Goal: Task Accomplishment & Management: Use online tool/utility

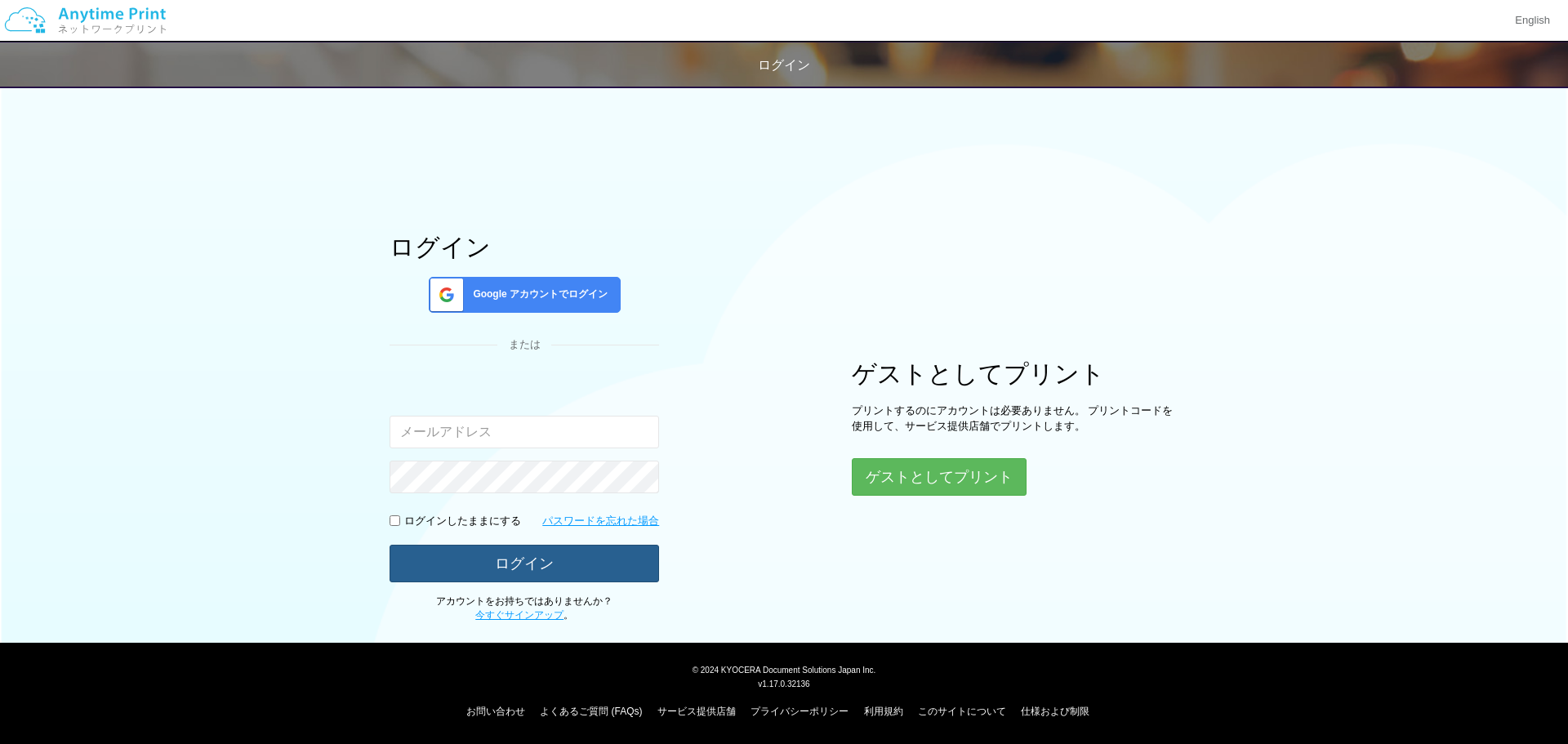
type input "[EMAIL_ADDRESS][DOMAIN_NAME]"
click at [557, 555] on button "ログイン" at bounding box center [524, 563] width 270 height 36
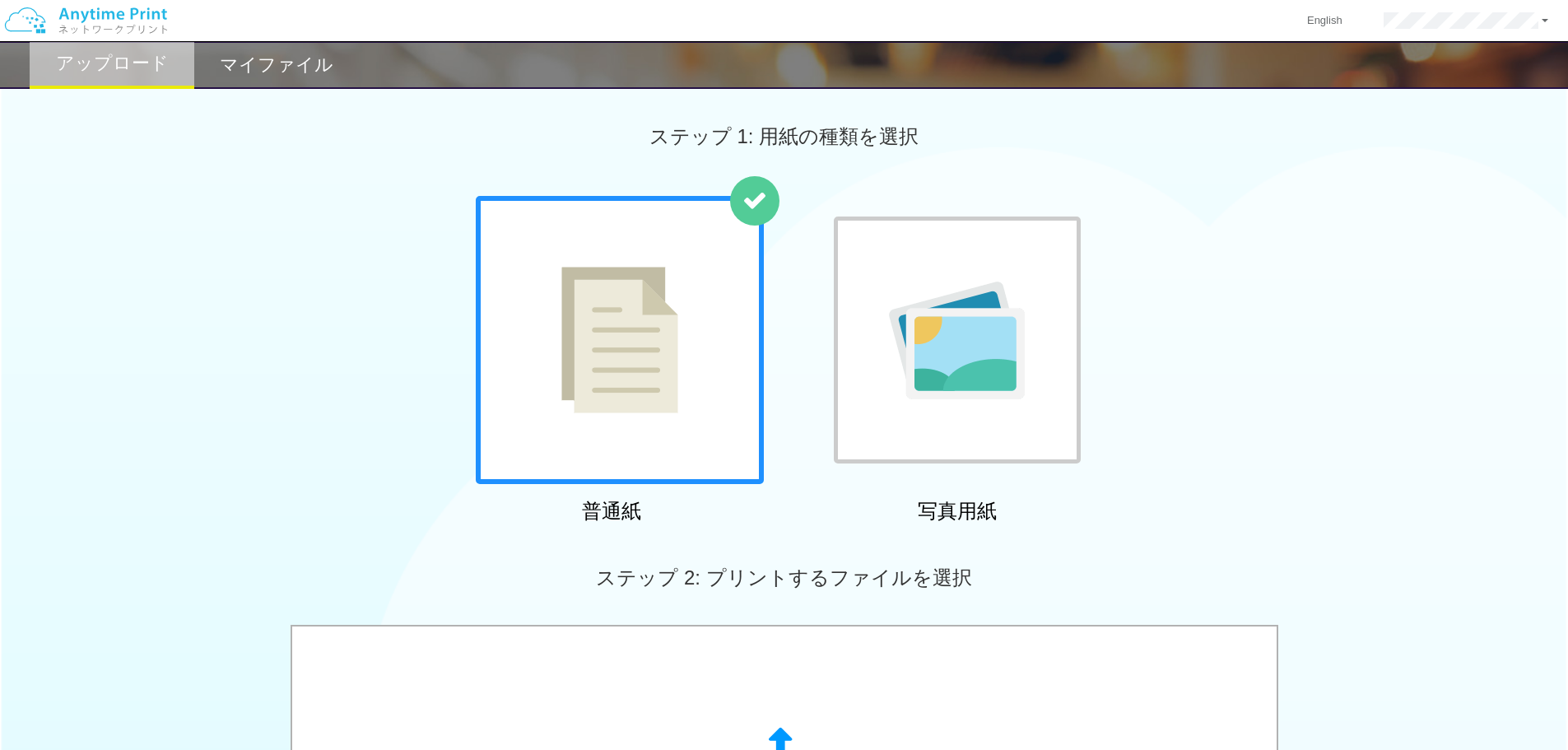
click at [667, 358] on img at bounding box center [619, 339] width 117 height 147
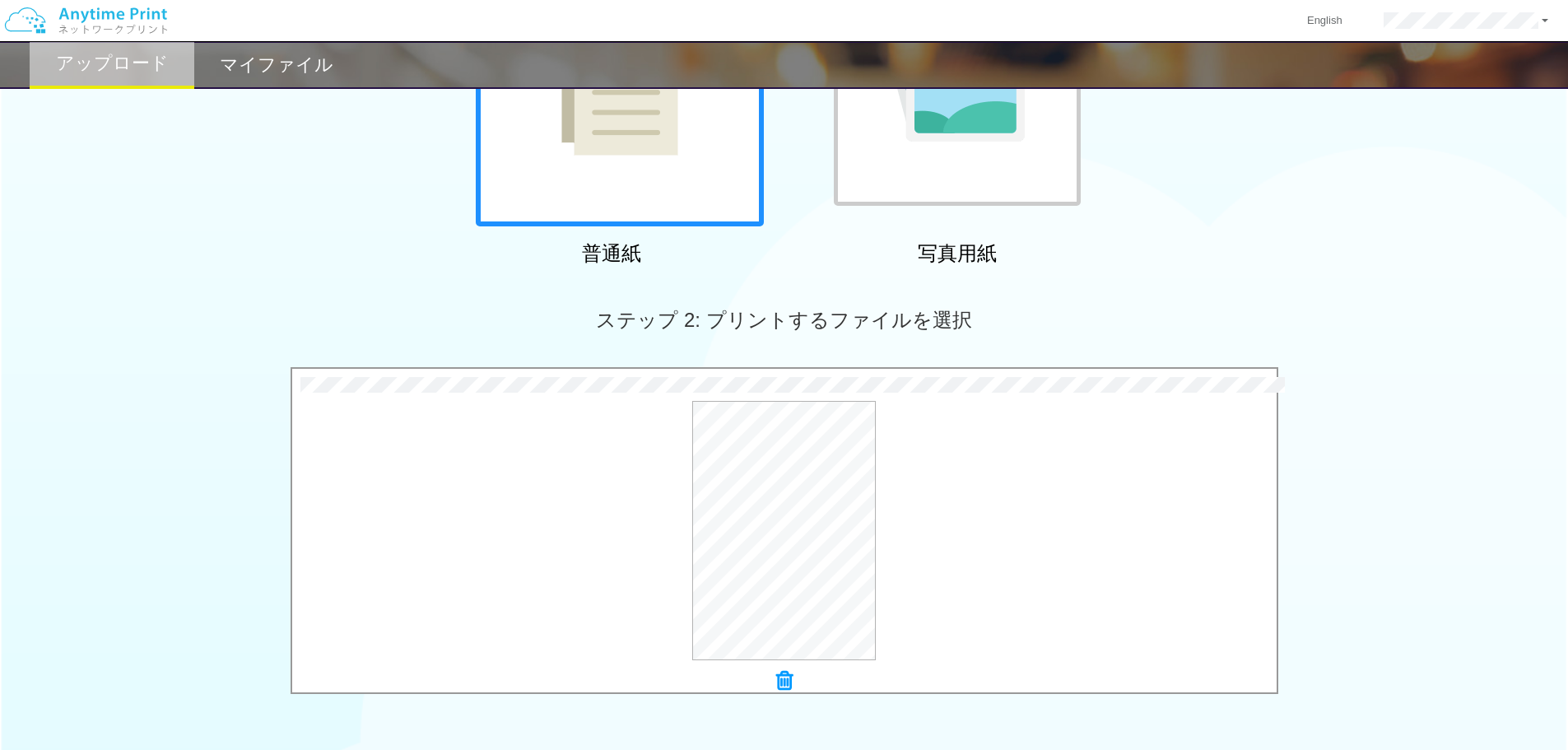
scroll to position [502, 0]
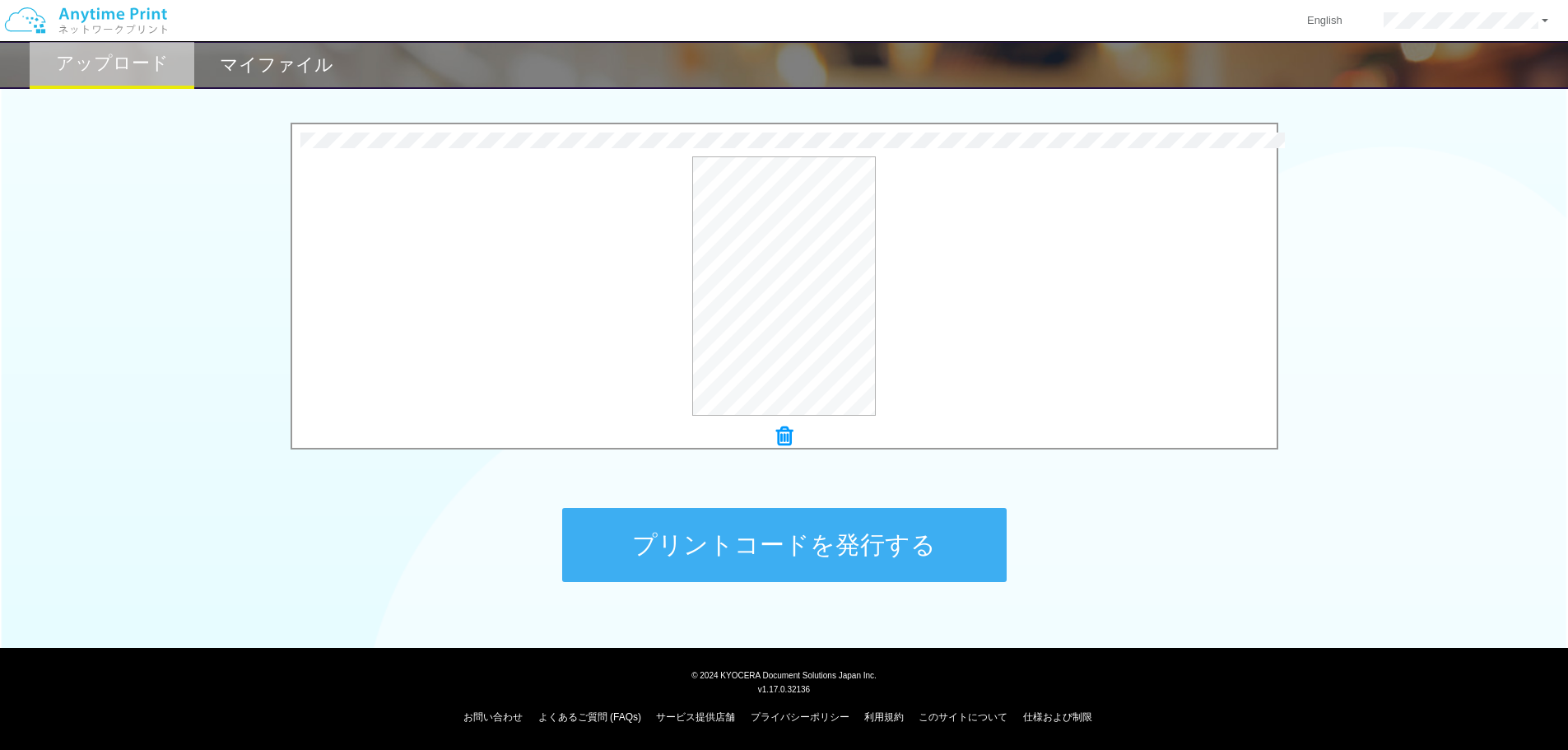
click at [843, 540] on button "プリントコードを発行する" at bounding box center [784, 545] width 444 height 74
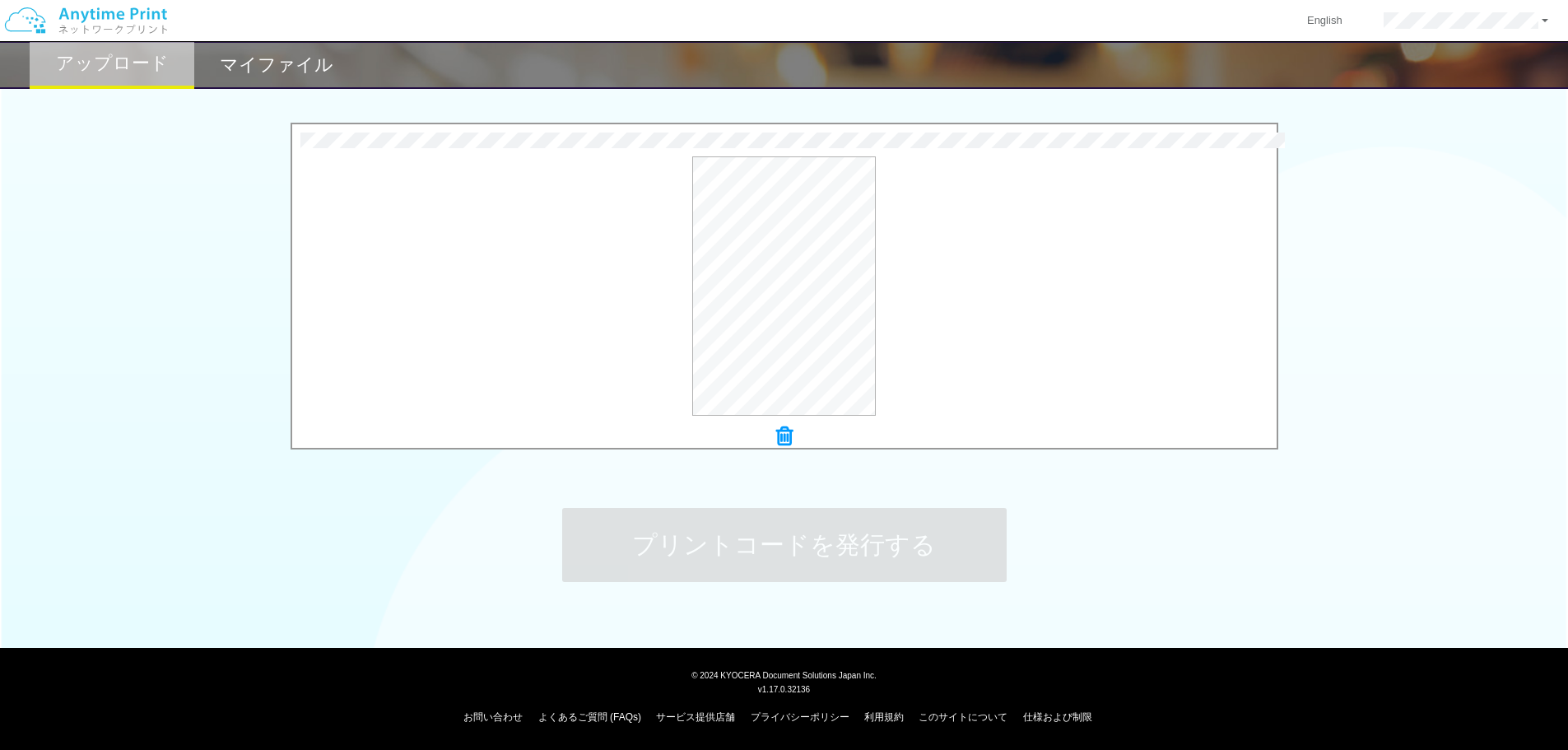
scroll to position [0, 0]
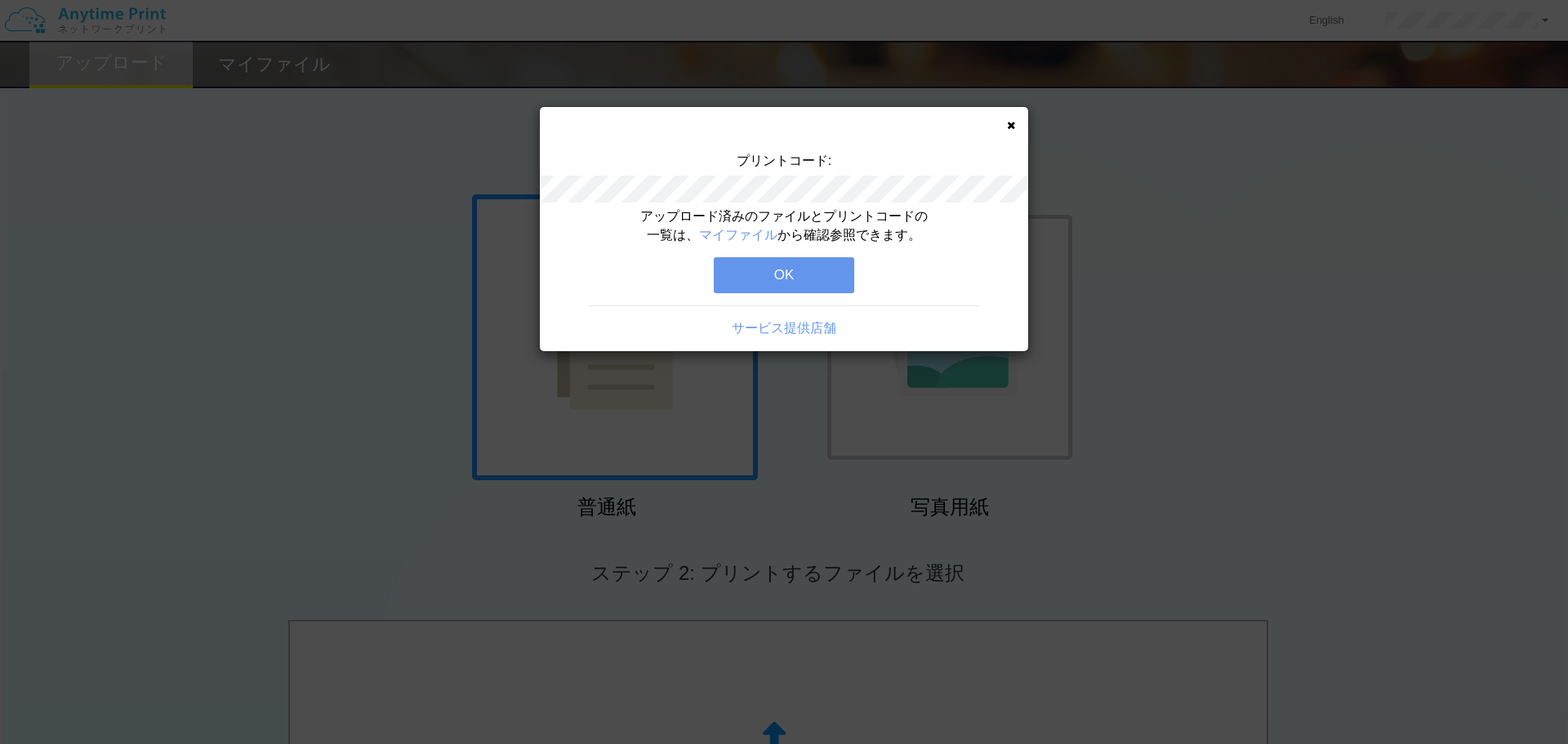
click at [778, 269] on button "OK" at bounding box center [783, 275] width 140 height 36
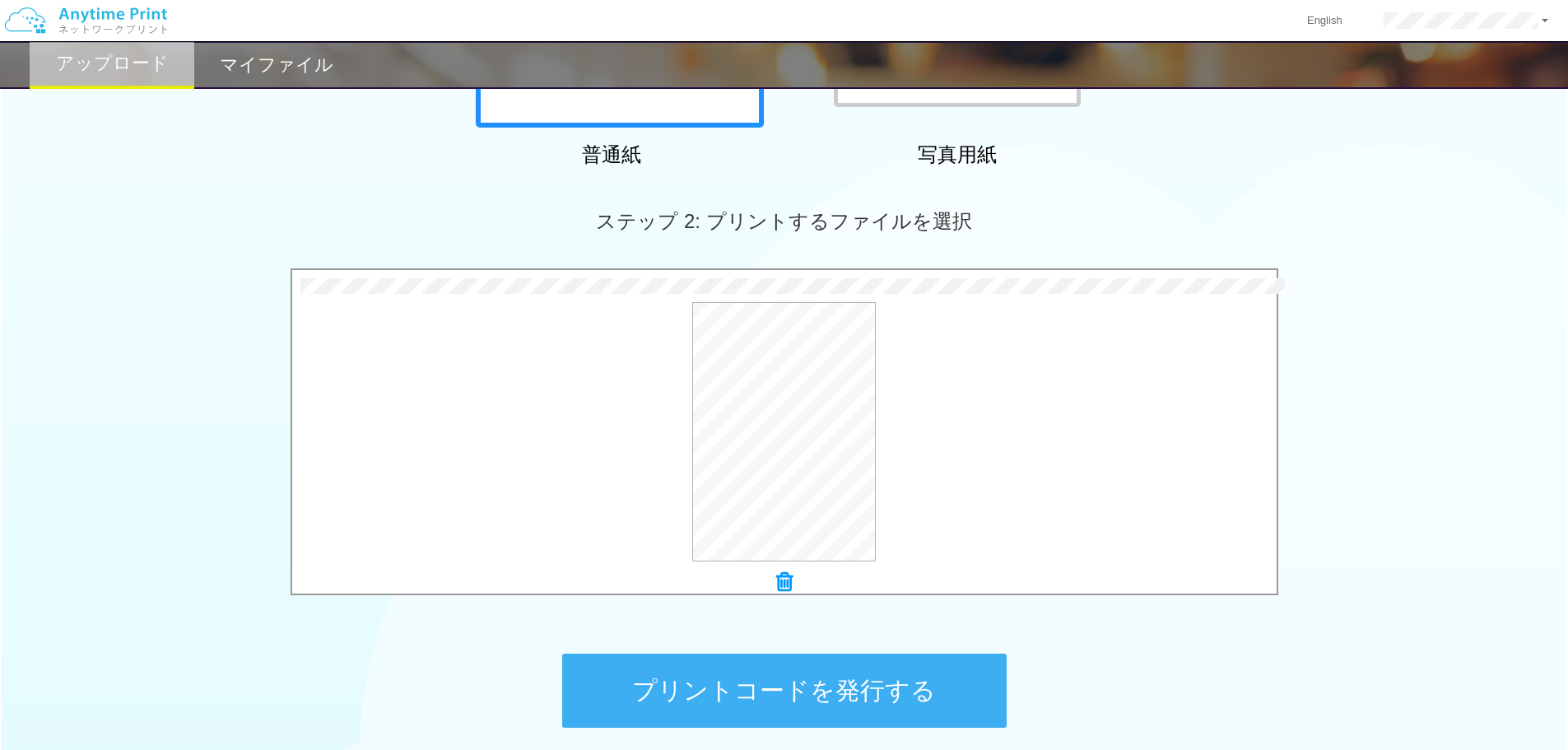
scroll to position [502, 0]
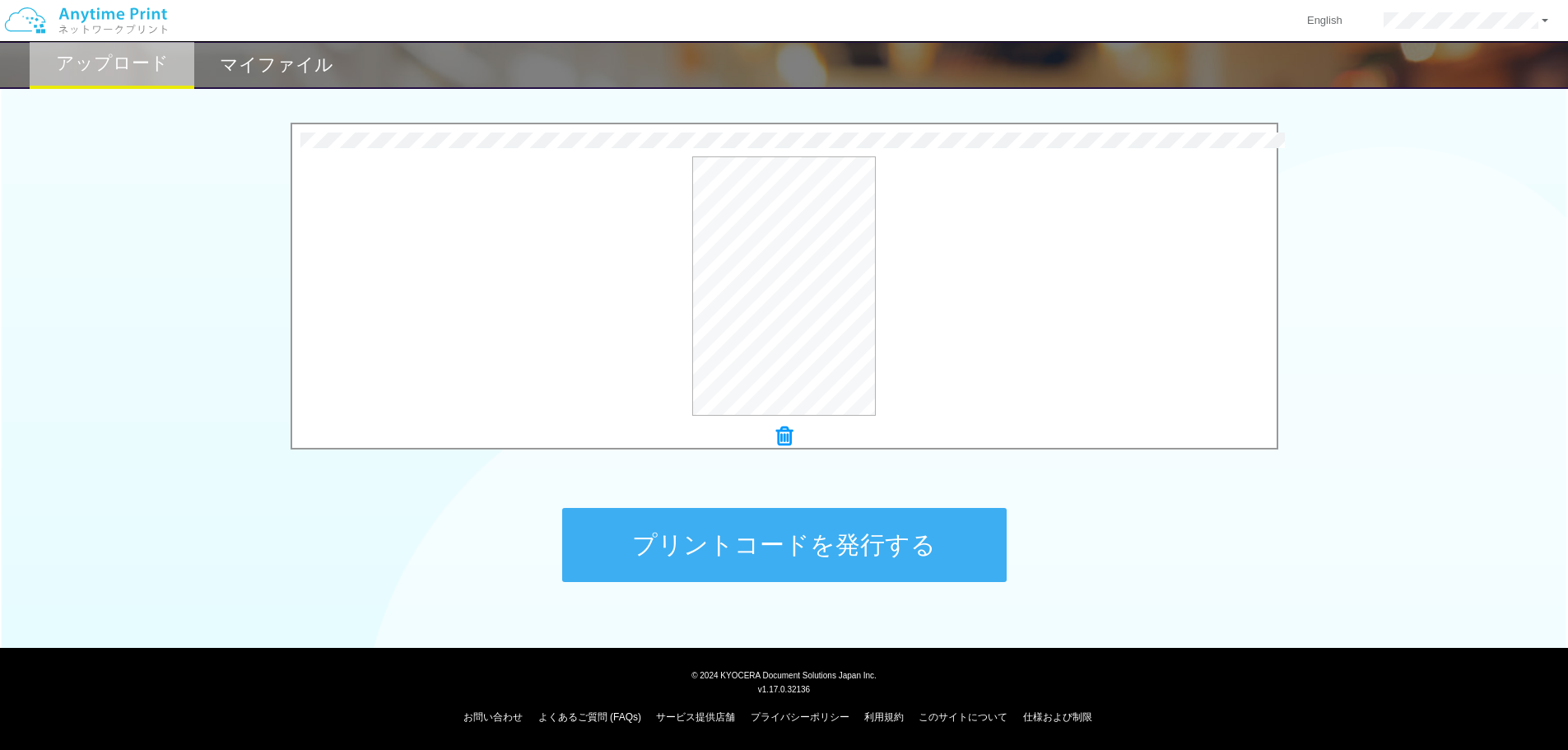
click at [856, 543] on button "プリントコードを発行する" at bounding box center [784, 545] width 444 height 74
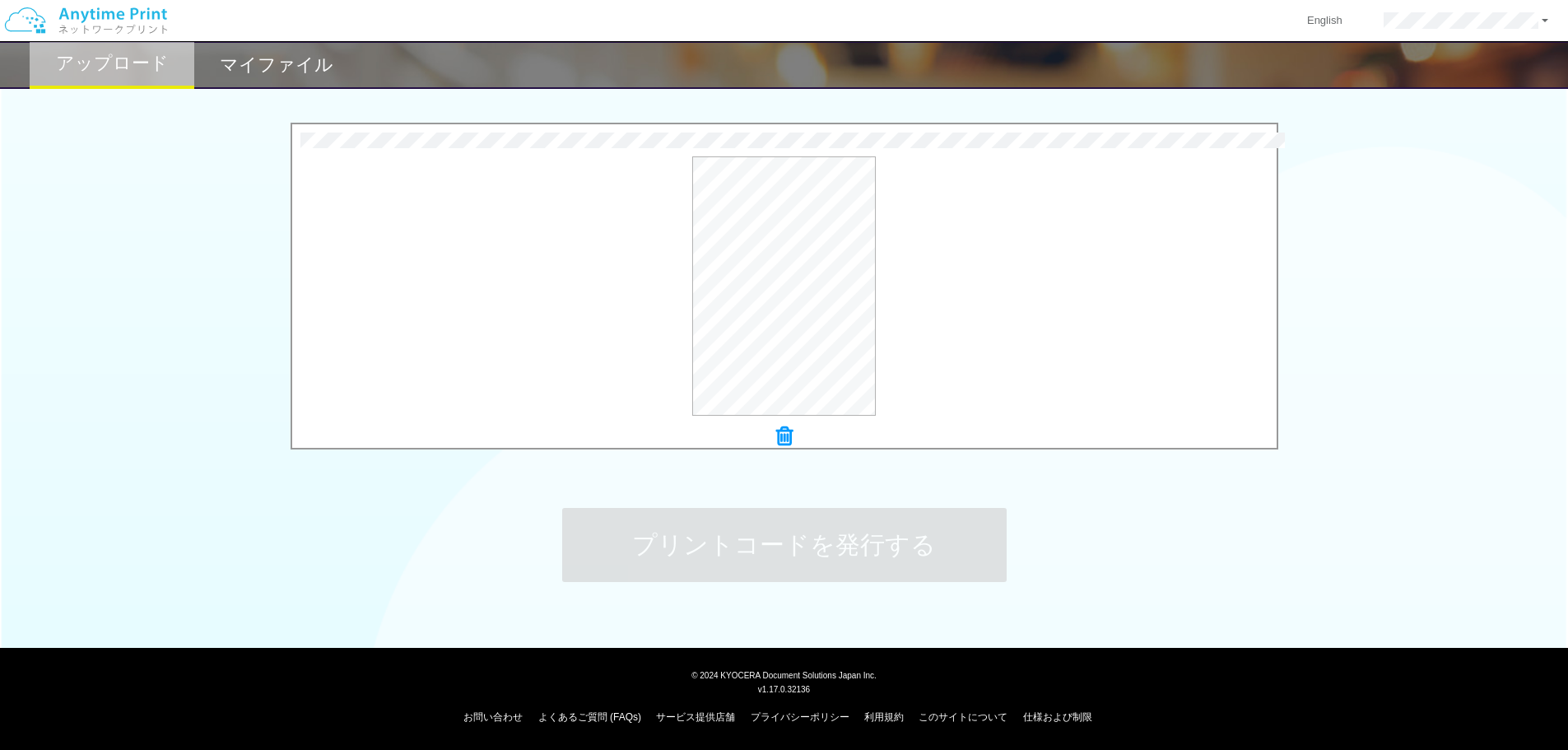
scroll to position [0, 0]
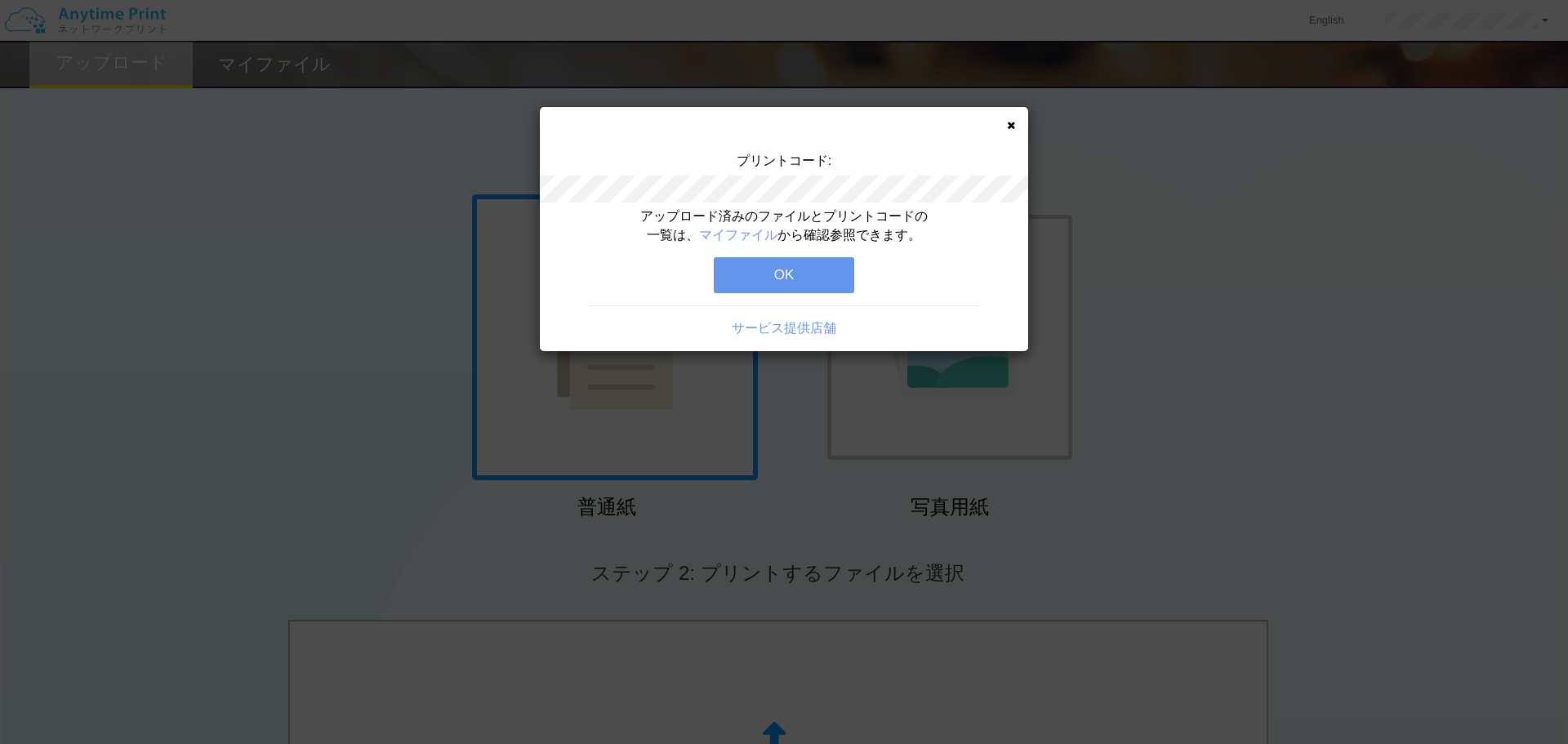
drag, startPoint x: 803, startPoint y: 263, endPoint x: 814, endPoint y: 279, distance: 19.4
click at [800, 262] on button "OK" at bounding box center [783, 275] width 140 height 36
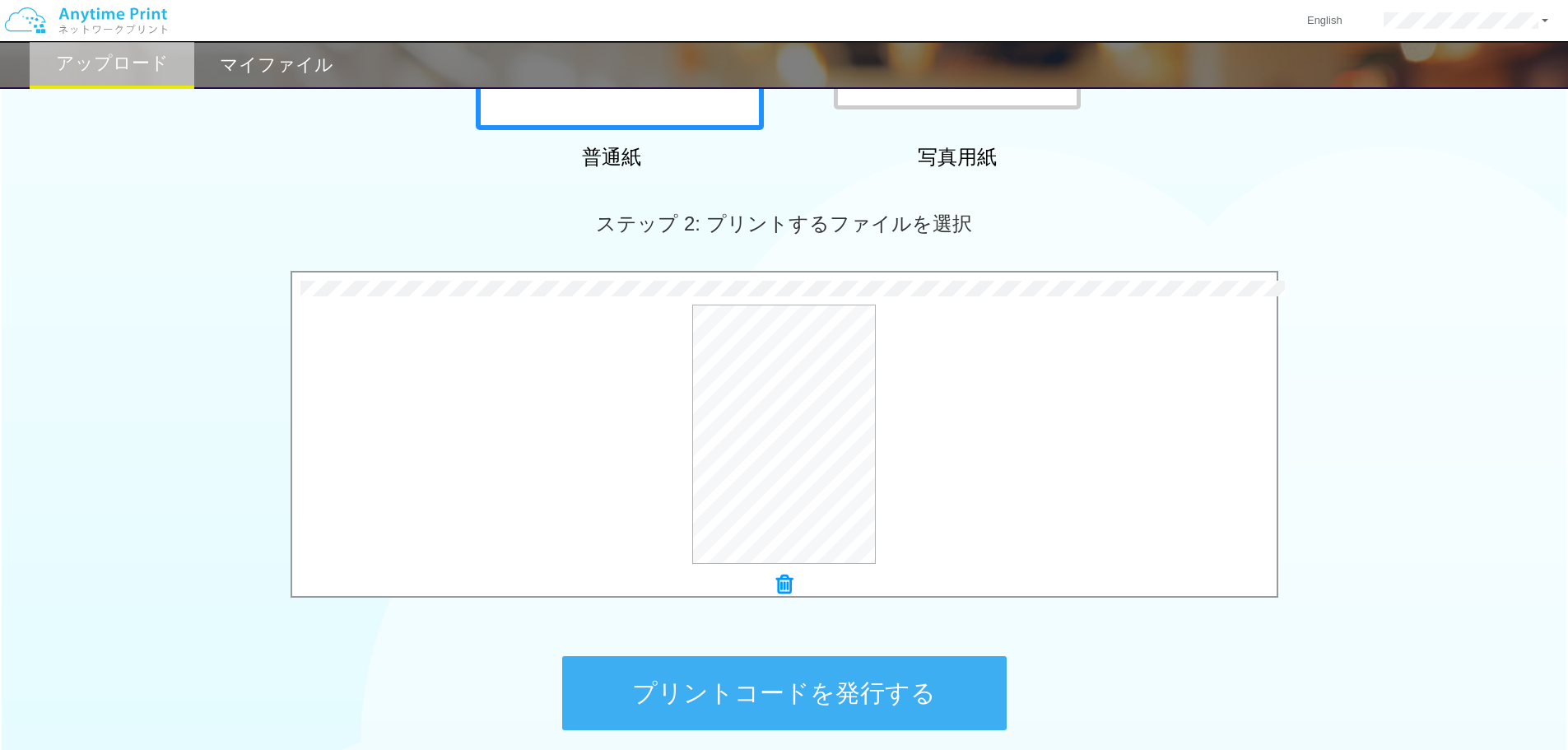
scroll to position [502, 0]
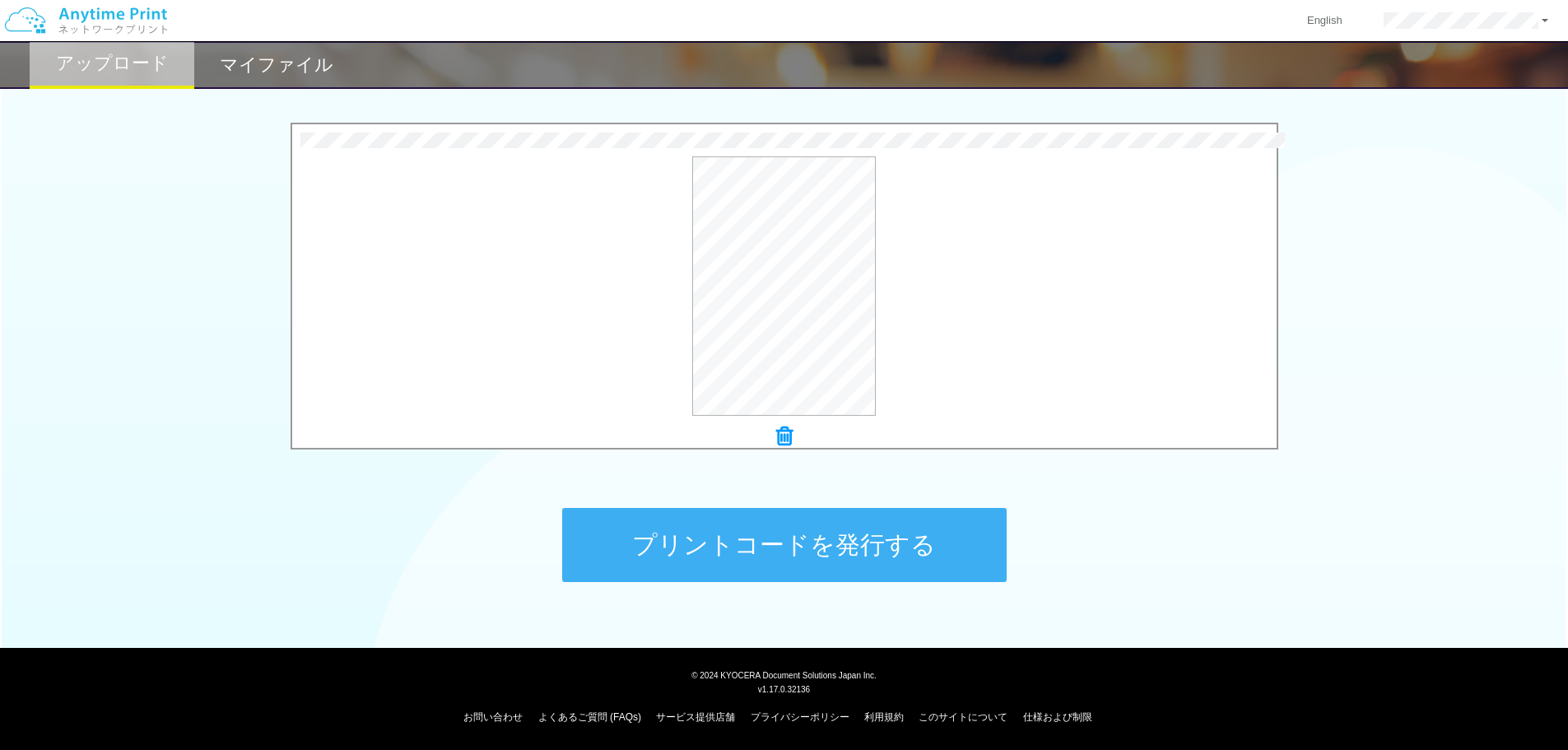
click at [737, 530] on button "プリントコードを発行する" at bounding box center [784, 545] width 444 height 74
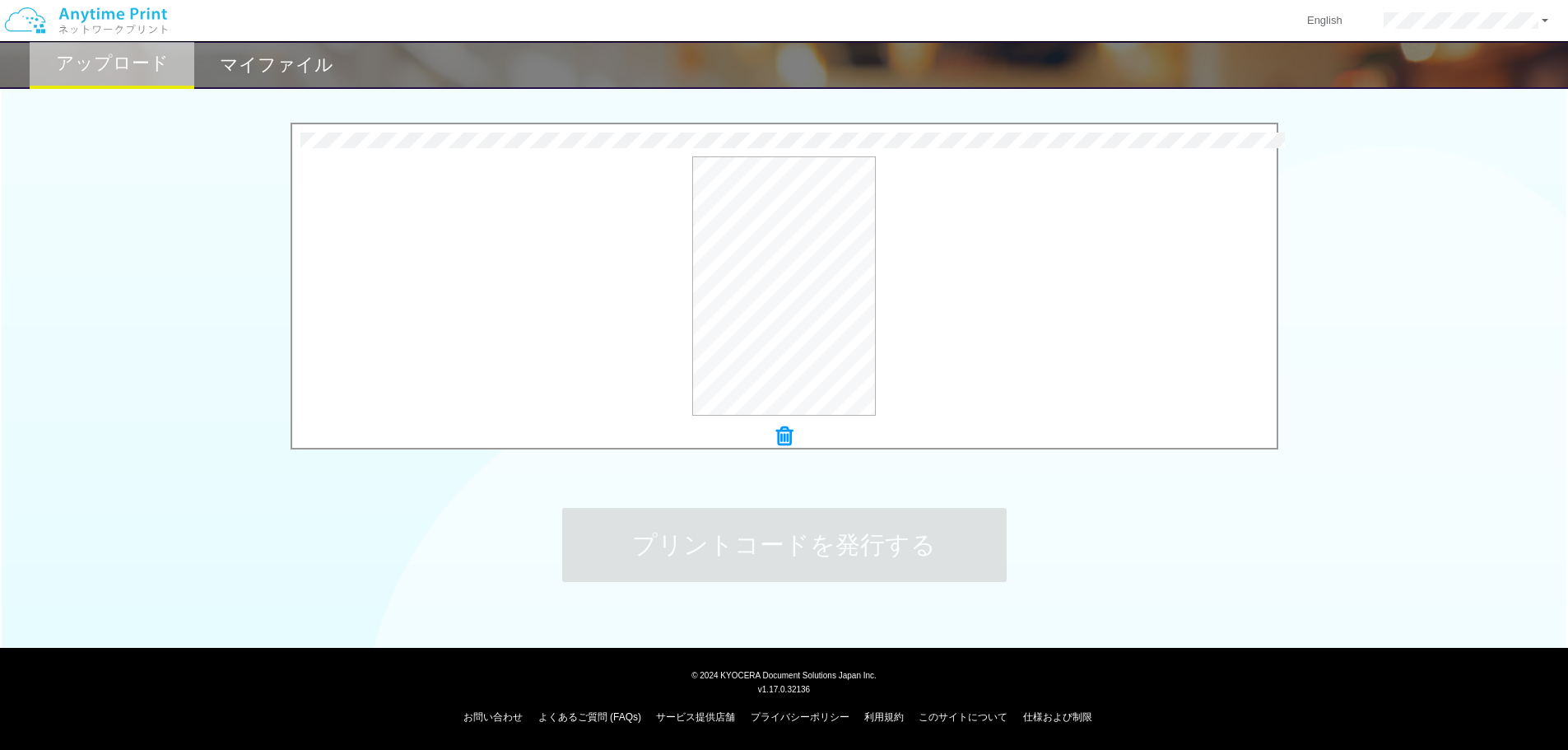
scroll to position [0, 0]
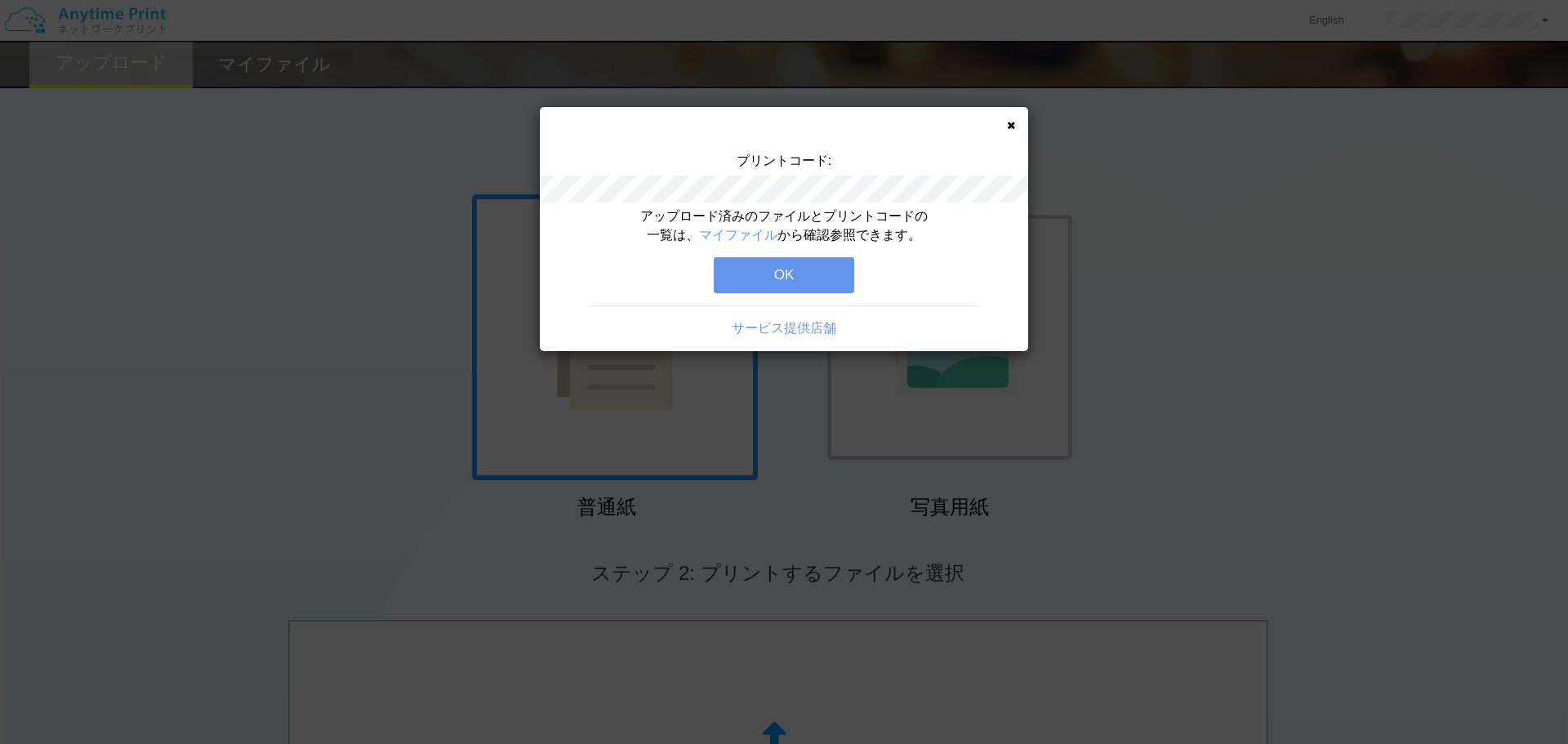
click at [789, 267] on button "OK" at bounding box center [783, 275] width 140 height 36
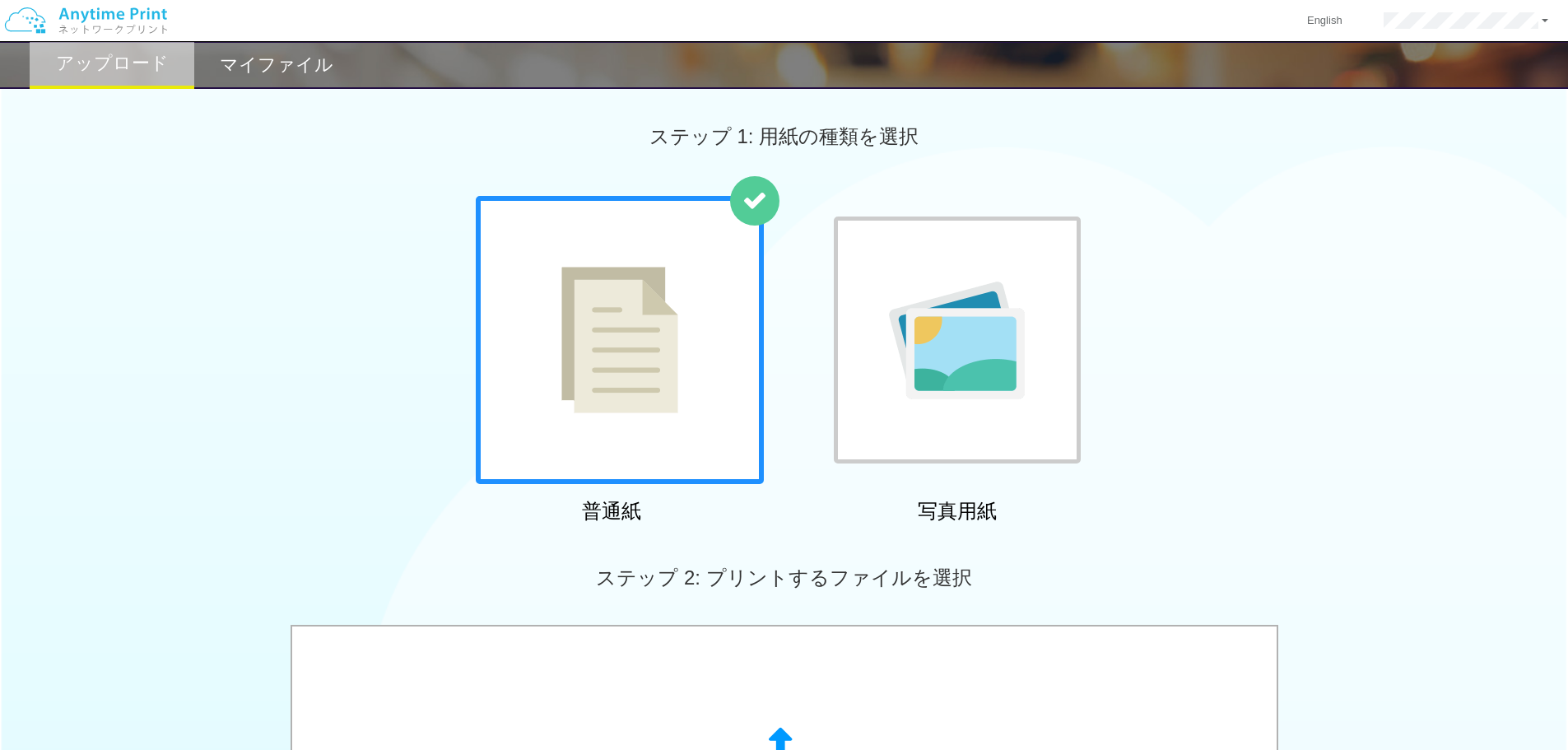
drag, startPoint x: 246, startPoint y: 68, endPoint x: 332, endPoint y: 88, distance: 88.3
click at [250, 71] on h2 "マイファイル" at bounding box center [276, 65] width 113 height 20
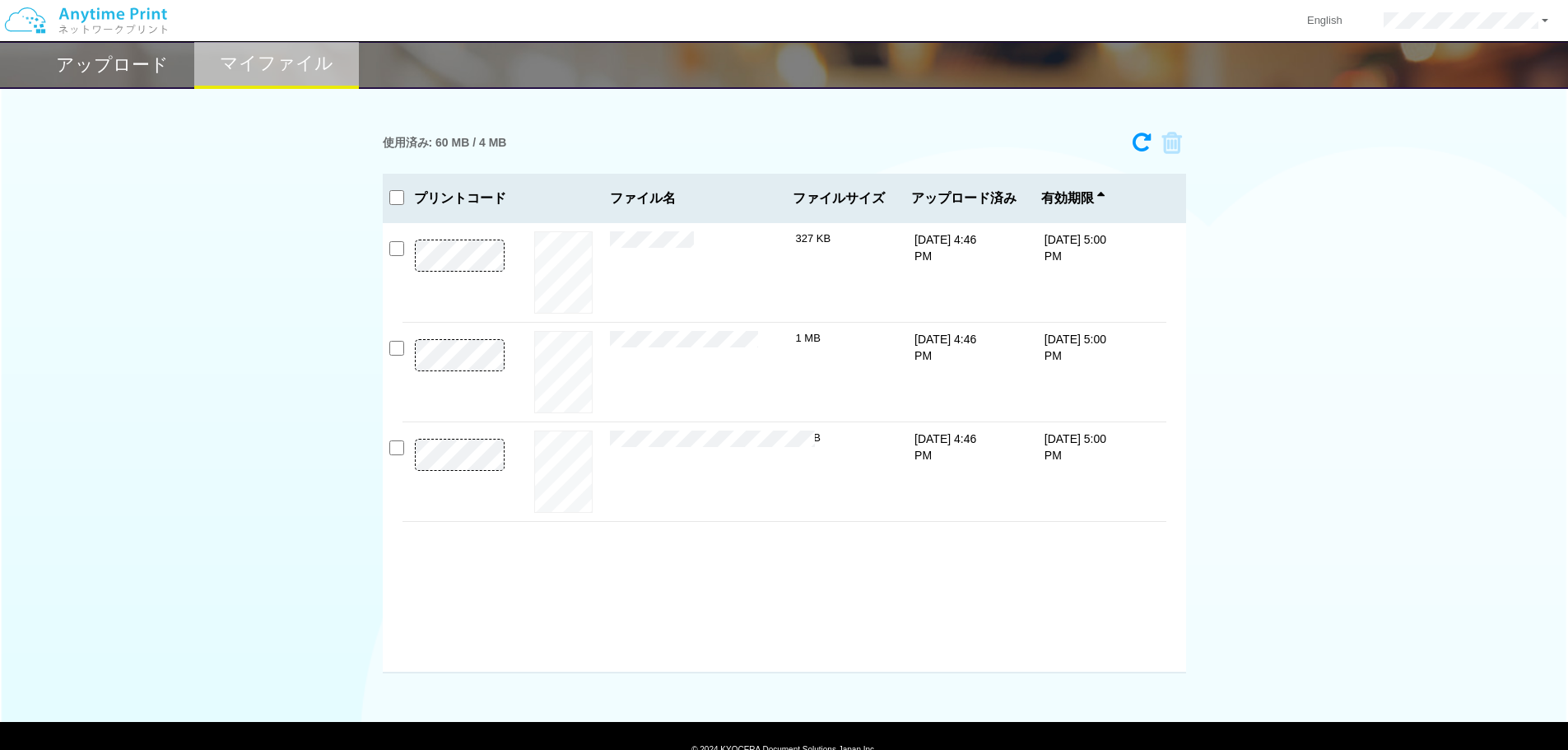
click at [1041, 599] on div "プレビュー × 契約書類一式.pdf 327 KB [DATE] 4:46 PM [DATE] 5:00 PM プレビュー ×" at bounding box center [784, 447] width 803 height 450
click at [981, 595] on div "プレビュー × 契約書類一式.pdf 327 KB [DATE] 4:46 PM [DATE] 5:00 PM プレビュー ×" at bounding box center [784, 447] width 803 height 450
